Goal: Task Accomplishment & Management: Complete application form

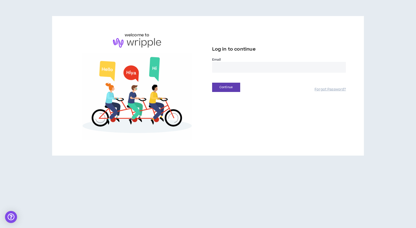
type input "**********"
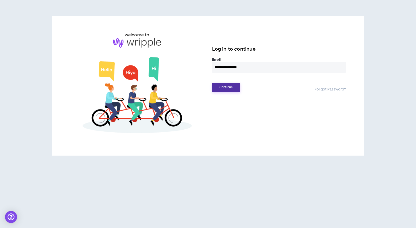
click at [227, 89] on button "Continue" at bounding box center [226, 87] width 28 height 9
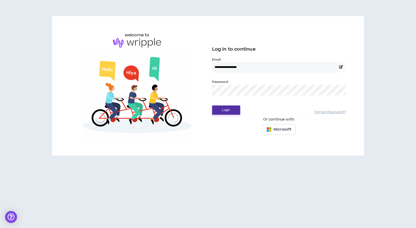
click at [224, 108] on button "Login" at bounding box center [226, 110] width 28 height 9
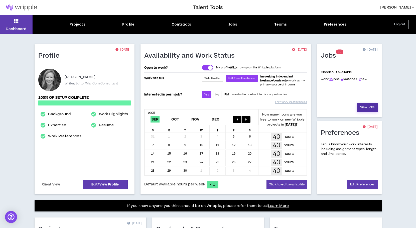
click at [365, 106] on link "View Jobs" at bounding box center [367, 107] width 21 height 9
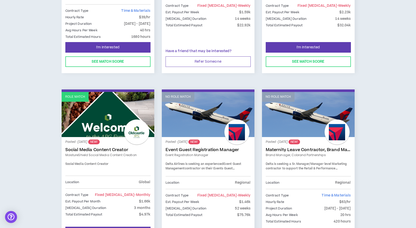
scroll to position [198, 0]
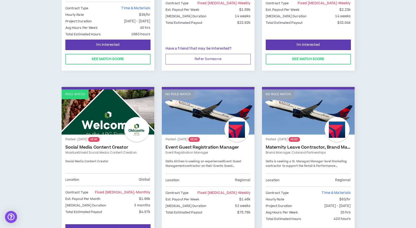
click at [188, 145] on link "Event Guest Registration Manager" at bounding box center [208, 147] width 85 height 5
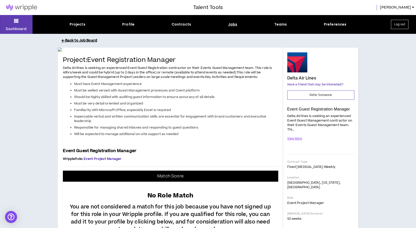
click at [72, 39] on button "Back to Job Board" at bounding box center [212, 40] width 301 height 9
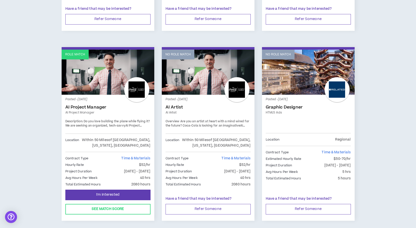
scroll to position [804, 0]
click at [92, 105] on link "AI Project Manager" at bounding box center [107, 107] width 85 height 5
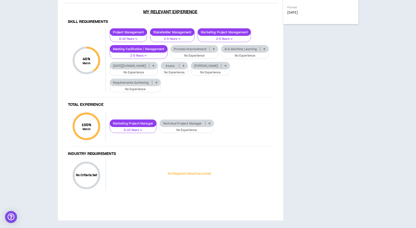
scroll to position [330, 0]
click at [183, 67] on icon at bounding box center [184, 65] width 2 height 3
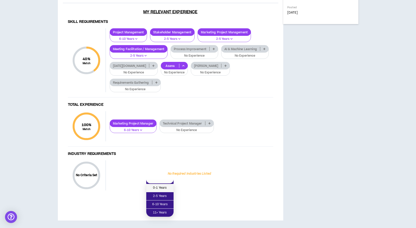
click at [164, 185] on span "0-1 Years" at bounding box center [159, 188] width 21 height 6
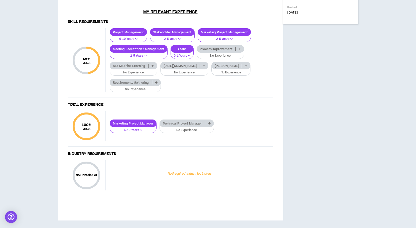
click at [153, 67] on icon at bounding box center [153, 65] width 2 height 3
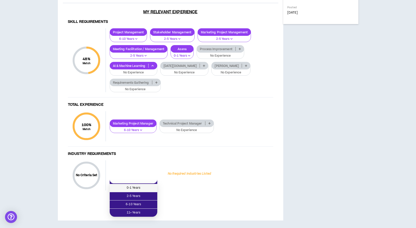
click at [147, 185] on span "0-1 Years" at bounding box center [134, 188] width 42 height 6
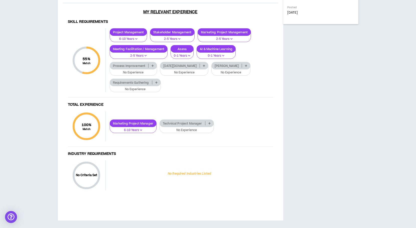
scroll to position [309, 0]
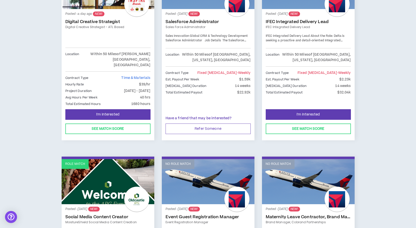
scroll to position [133, 0]
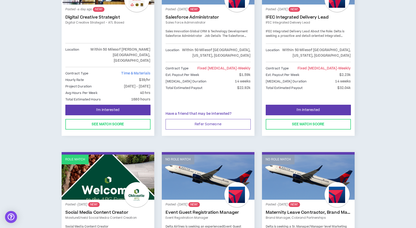
click at [101, 18] on link "Digital Creative Strategist" at bounding box center [107, 17] width 85 height 5
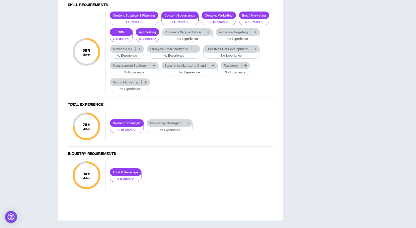
scroll to position [647, 0]
